Goal: Task Accomplishment & Management: Manage account settings

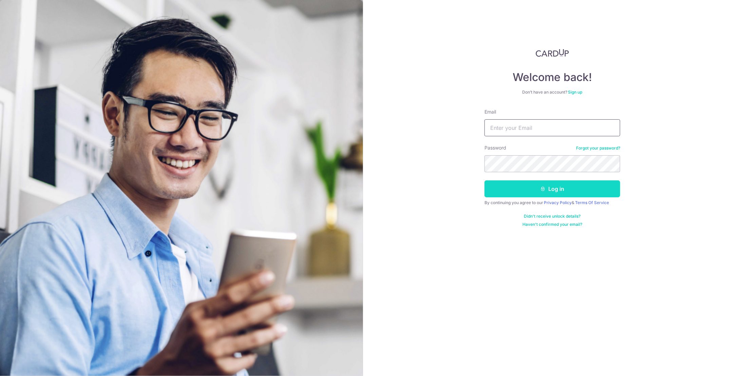
type input "[PERSON_NAME][EMAIL_ADDRESS][DOMAIN_NAME]"
click at [559, 192] on button "Log in" at bounding box center [552, 188] width 136 height 17
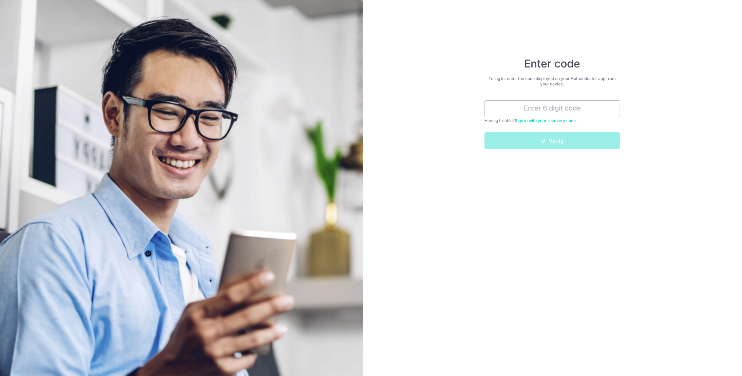
click at [558, 192] on div "Enter code To log in, enter the code displayed on your Authenticator app from y…" at bounding box center [552, 188] width 379 height 376
click at [552, 103] on input "text" at bounding box center [552, 108] width 136 height 17
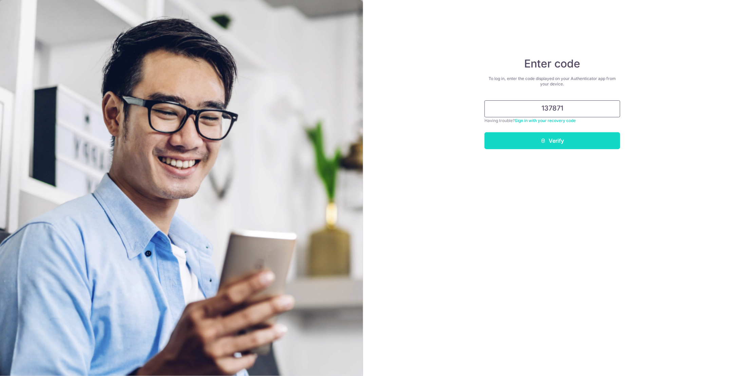
type input "137871"
click at [569, 139] on button "Verify" at bounding box center [552, 140] width 136 height 17
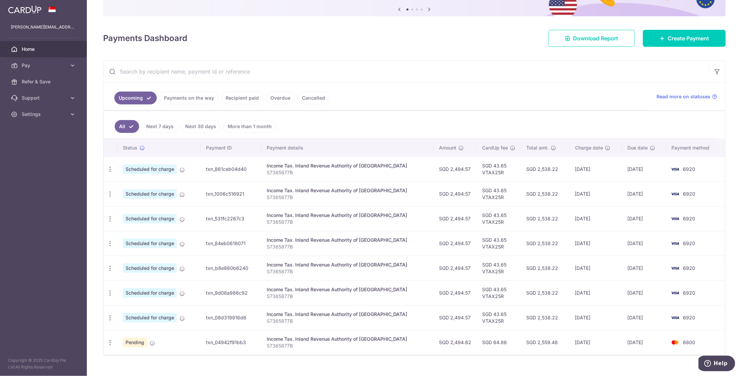
scroll to position [79, 0]
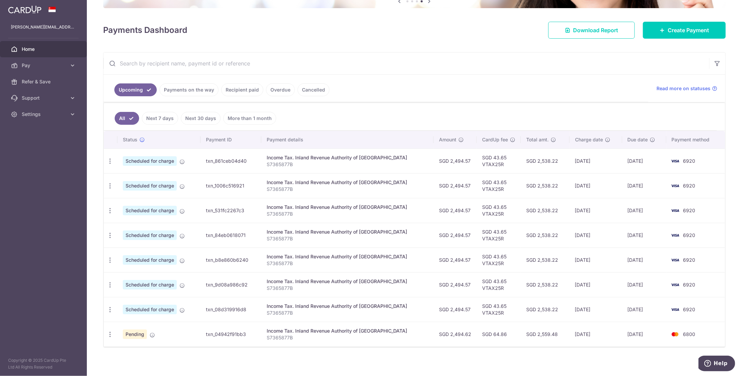
click at [205, 355] on div "× Pause Schedule Pause all future payments in this series Pause just this one p…" at bounding box center [414, 188] width 655 height 376
